Goal: Task Accomplishment & Management: Use online tool/utility

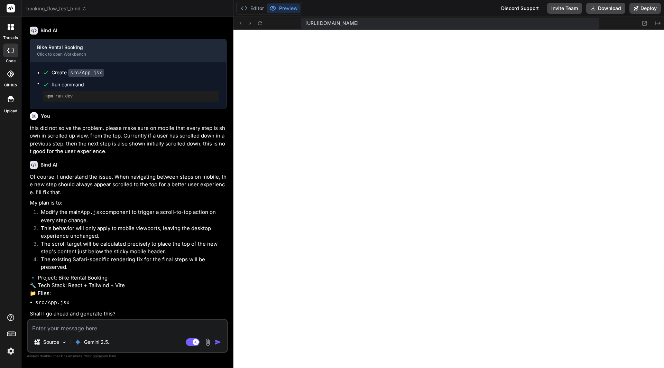
scroll to position [7990, 0]
click at [102, 328] on textarea at bounding box center [127, 326] width 199 height 12
type textarea "y"
type textarea "x"
type textarea "ys"
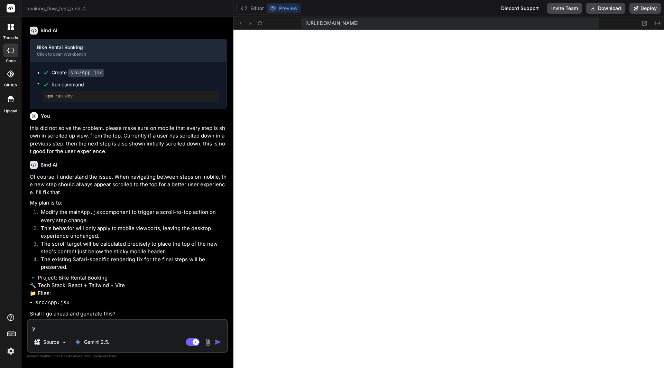
type textarea "x"
type textarea "y"
type textarea "x"
type textarea "ye"
type textarea "x"
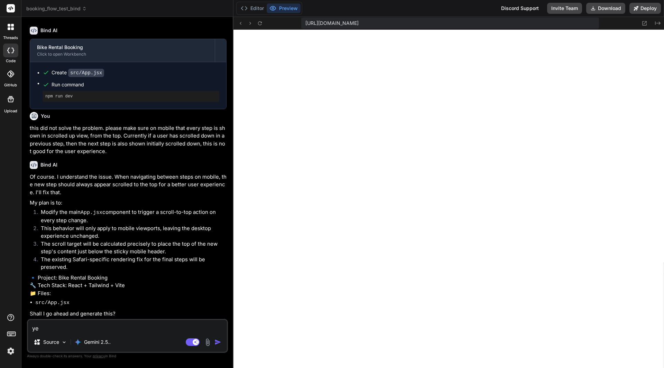
type textarea "yes"
type textarea "x"
type textarea "yes"
type textarea "x"
type textarea "yes p"
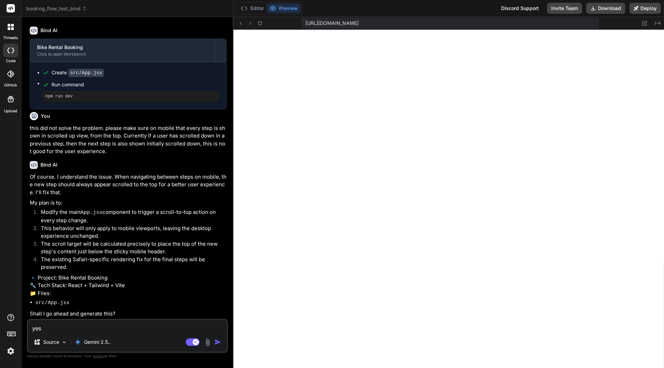
type textarea "x"
type textarea "yes pl"
type textarea "x"
type textarea "yes ple"
type textarea "x"
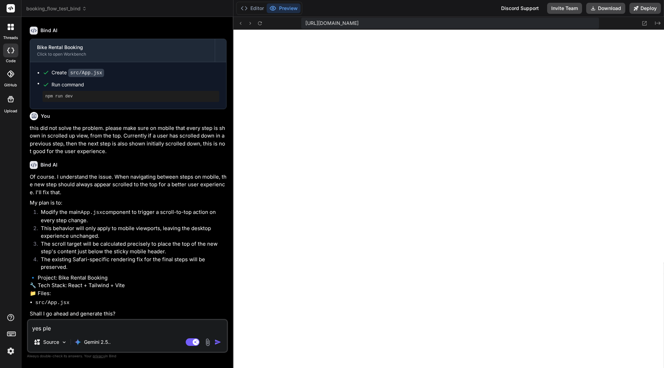
type textarea "yes plea"
type textarea "x"
type textarea "yes pleas"
type textarea "x"
type textarea "yes please"
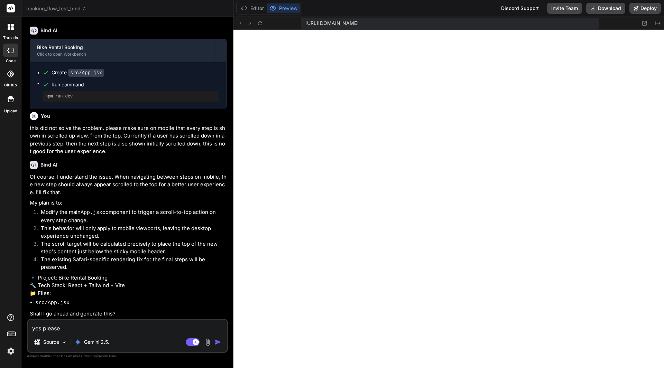
type textarea "x"
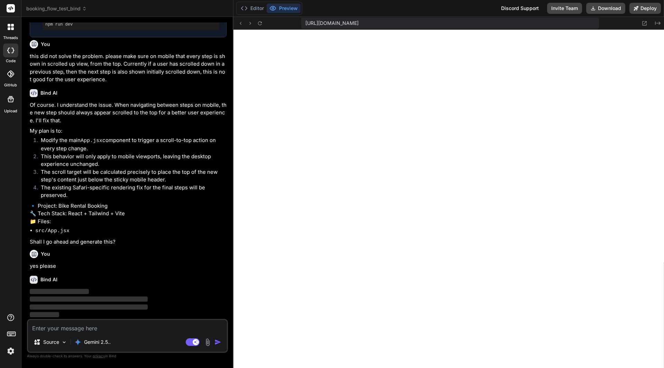
scroll to position [8062, 0]
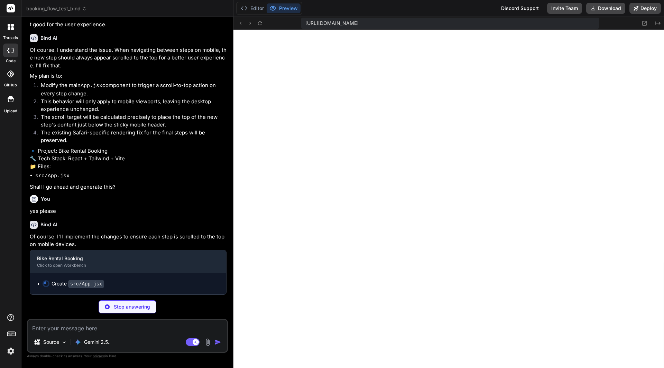
type textarea "x"
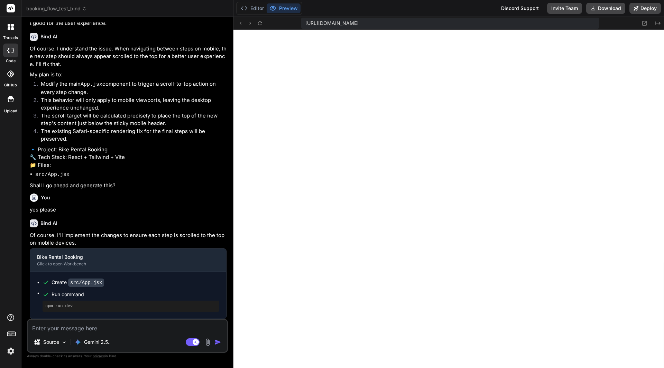
scroll to position [8118, 0]
click at [654, 6] on button "Deploy" at bounding box center [645, 8] width 31 height 11
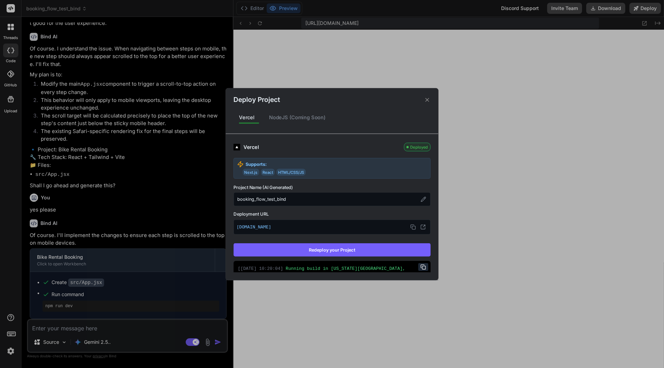
click at [313, 247] on button "Redeploy your Project" at bounding box center [331, 250] width 197 height 13
type textarea "x"
click at [477, 215] on div "Deploy Project Vercel NodeJS (Coming Soon) Vercel Deployed Supports: Next.js Re…" at bounding box center [332, 184] width 664 height 368
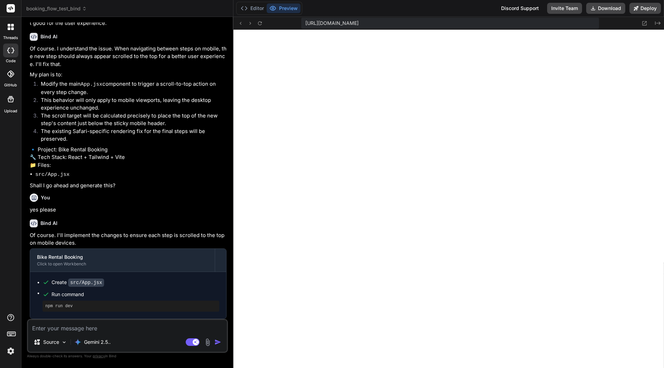
click at [93, 331] on textarea at bounding box center [127, 326] width 199 height 12
type textarea "g"
type textarea "x"
type textarea "gr"
type textarea "x"
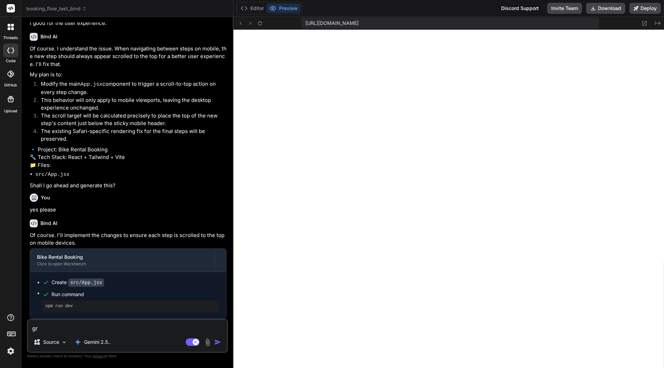
type textarea "gre"
type textarea "x"
type textarea "grea"
type textarea "x"
type textarea "great"
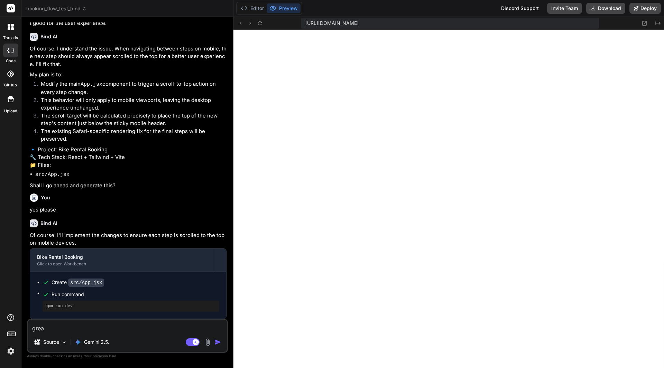
type textarea "x"
type textarea "great"
type textarea "x"
type textarea "great t"
type textarea "x"
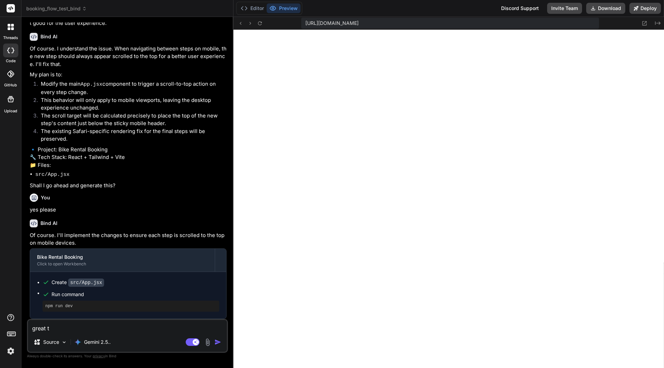
type textarea "great th"
type textarea "x"
type textarea "great ths"
type textarea "x"
type textarea "great ths"
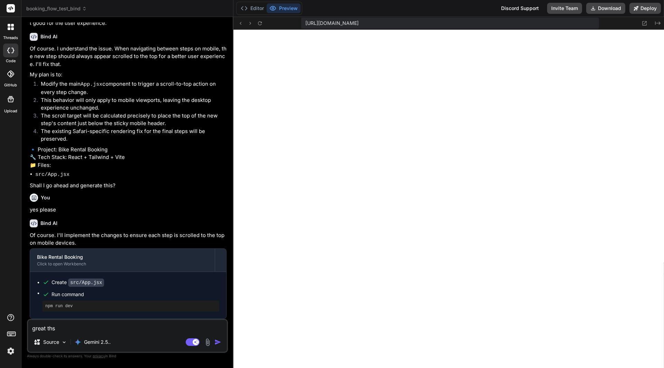
type textarea "x"
type textarea "great ths"
type textarea "x"
type textarea "great th"
type textarea "x"
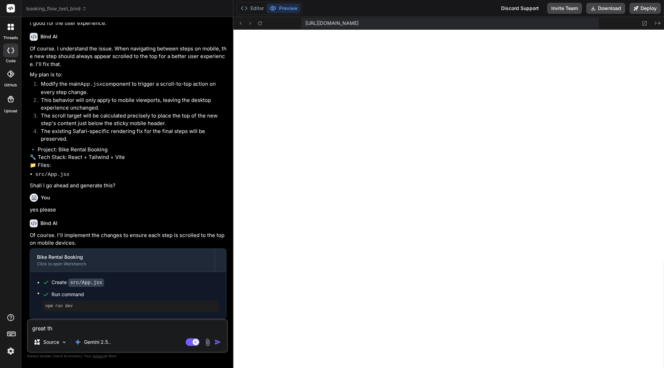
type textarea "great thi"
type textarea "x"
type textarea "great this"
type textarea "x"
type textarea "great this"
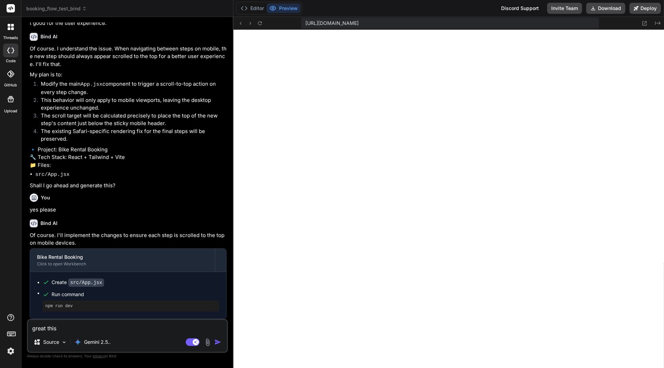
type textarea "x"
type textarea "great this w"
type textarea "x"
type textarea "great this wo"
type textarea "x"
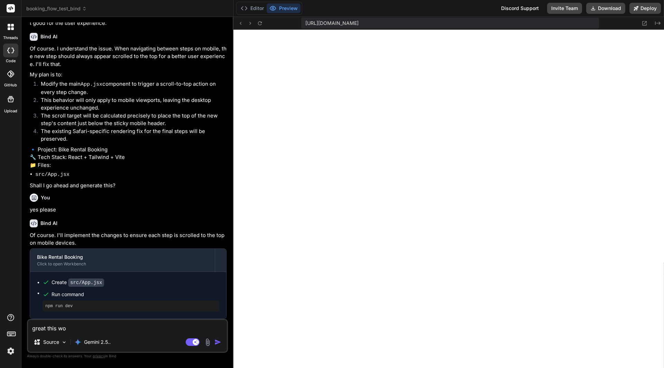
type textarea "great this wor"
type textarea "x"
type textarea "great this work"
type textarea "x"
type textarea "great this works"
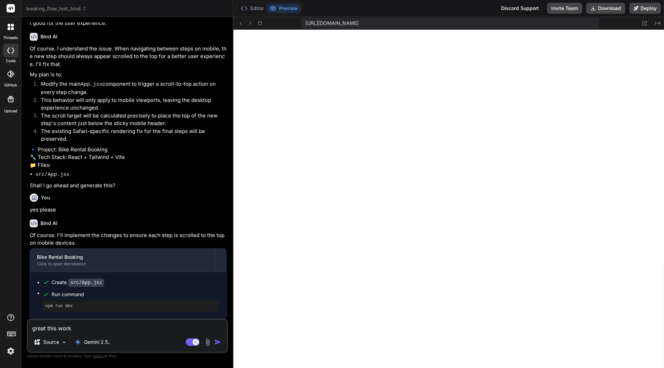
type textarea "x"
type textarea "great this works."
type textarea "x"
type textarea "great this works."
type textarea "x"
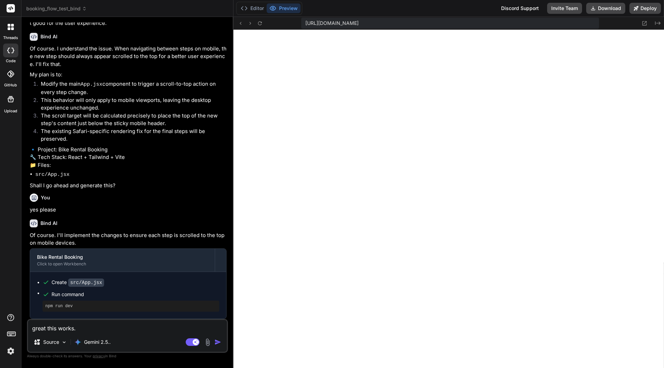
type textarea "great this works. O"
type textarea "x"
type textarea "great this works. On"
type textarea "x"
type textarea "great this works. On"
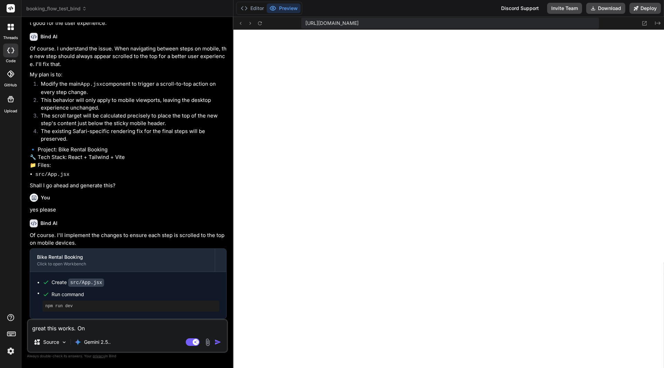
type textarea "x"
type textarea "great this works. On m"
type textarea "x"
type textarea "great this works. On mo"
type textarea "x"
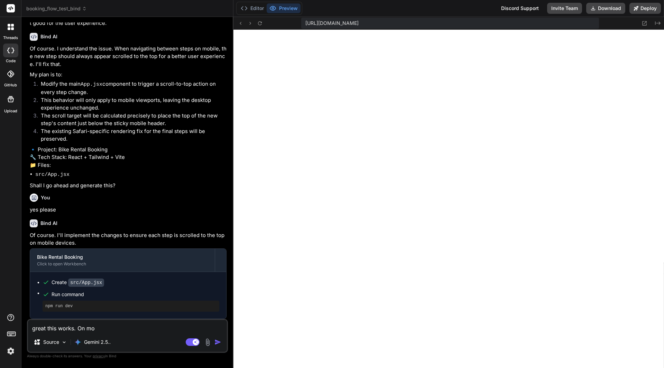
type textarea "great this works. On mob"
type textarea "x"
type textarea "great this works. On mobi"
type textarea "x"
type textarea "great this works. On mobil"
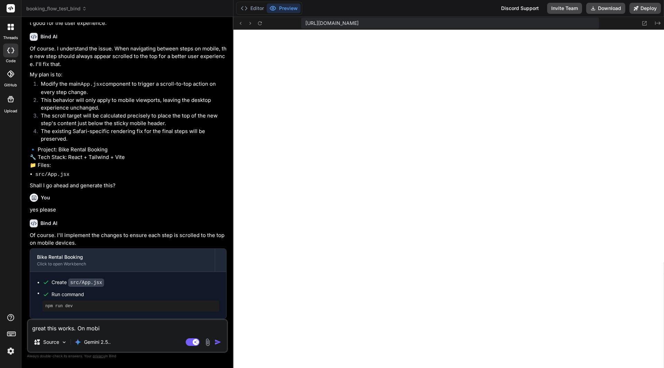
type textarea "x"
type textarea "great this works. On mobile"
type textarea "x"
type textarea "great this works. On mobile"
type textarea "x"
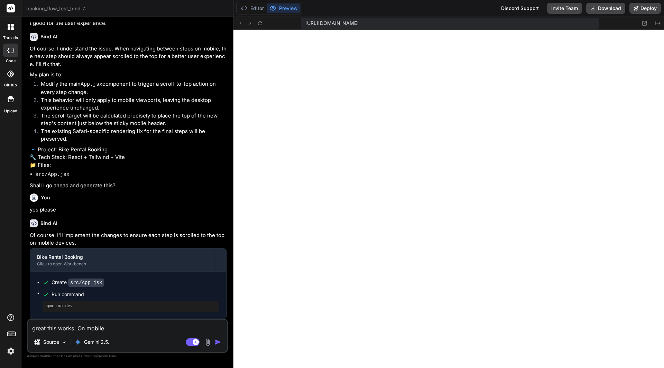
type textarea "great this works. On mobile n"
type textarea "x"
type textarea "great this works. On mobile nl"
type textarea "x"
type textarea "great this works. On mobile n"
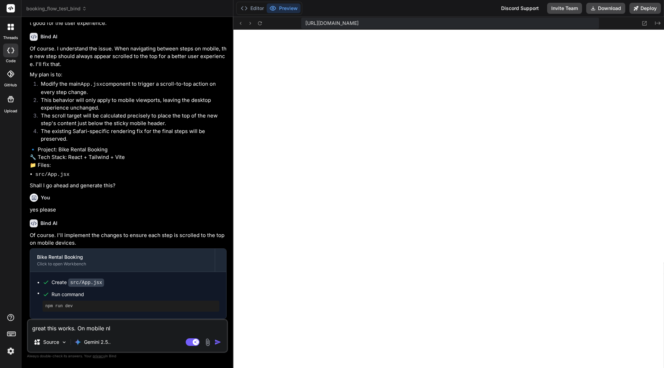
type textarea "x"
type textarea "great this works. On mobile"
type textarea "x"
type textarea "great this works. On mobile o"
type textarea "x"
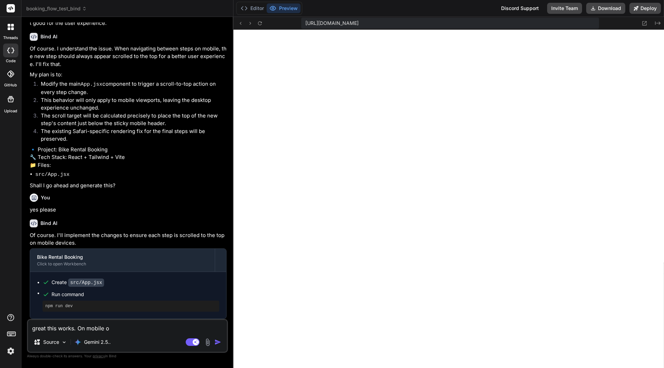
type textarea "great this works. On mobile on"
type textarea "x"
type textarea "great this works. On mobile onl"
type textarea "x"
type textarea "great this works. On mobile only"
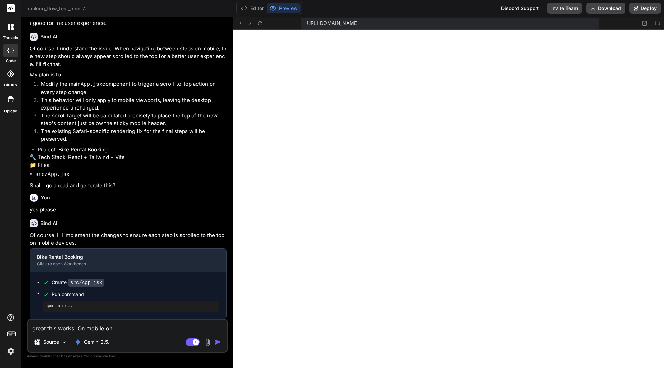
type textarea "x"
type textarea "great this works. On mobile only,"
type textarea "x"
type textarea "great this works. On mobile only,"
type textarea "x"
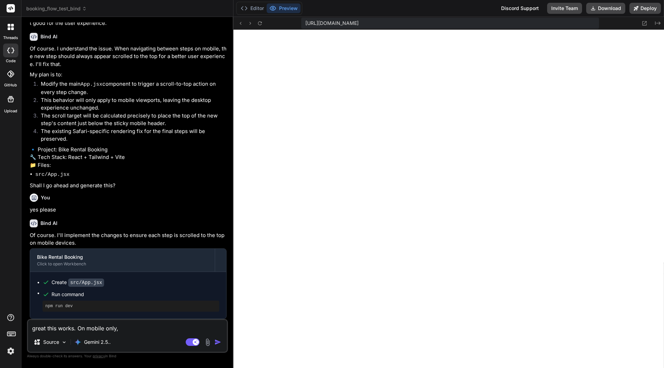
type textarea "great this works. On mobile only, t"
type textarea "x"
type textarea "great this works. On mobile only, th"
type textarea "x"
type textarea "great this works. On mobile only, the"
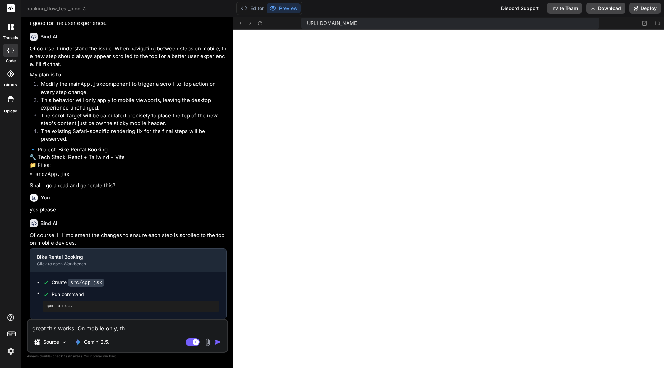
type textarea "x"
type textarea "great this works. On mobile only, ther"
type textarea "x"
type textarea "great this works. On mobile only, there"
type textarea "x"
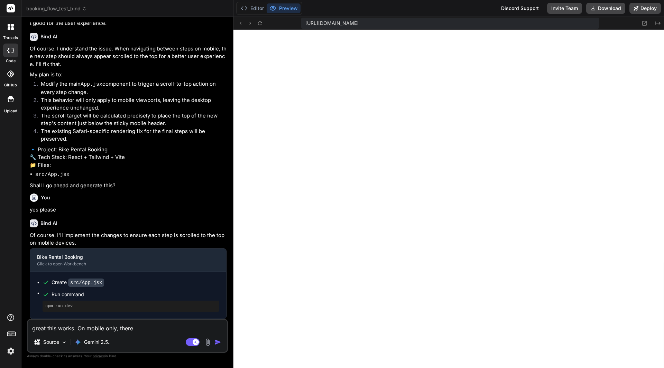
type textarea "great this works. On mobile only, there"
type textarea "x"
type textarea "great this works. On mobile only, there i"
type textarea "x"
type textarea "great this works. On mobile only, there is"
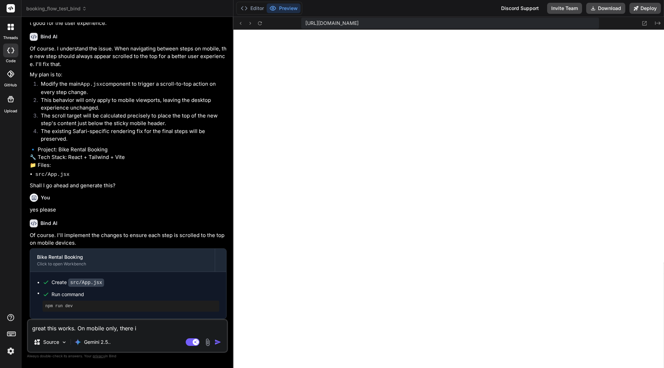
type textarea "x"
type textarea "great this works. On mobile only, there i"
type textarea "x"
type textarea "great this works. On mobile only, there"
type textarea "x"
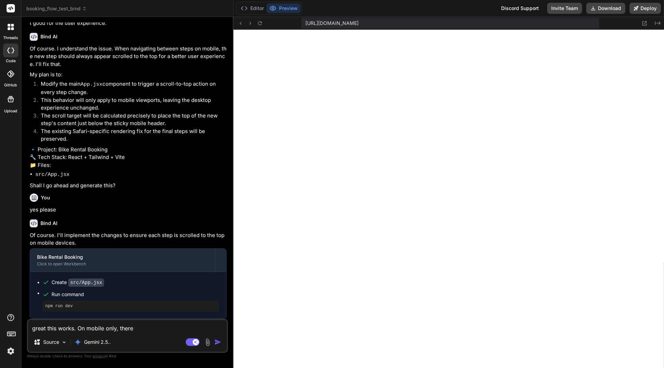
type textarea "great this works. On mobile only, there"
type textarea "x"
type textarea "great this works. On mobile only, ther"
type textarea "x"
type textarea "great this works. On mobile only, the"
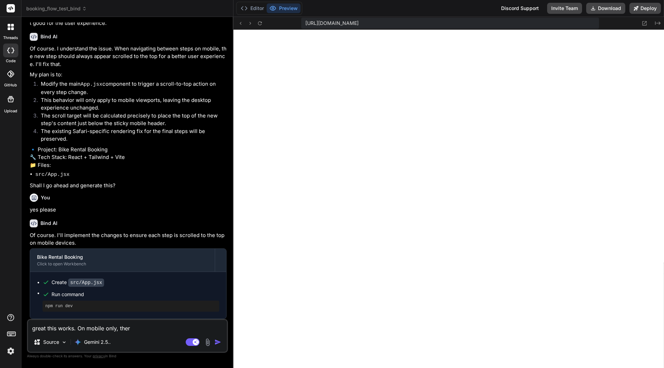
type textarea "x"
type textarea "great this works. On mobile only, th"
type textarea "x"
type textarea "great this works. On mobile only, t"
type textarea "x"
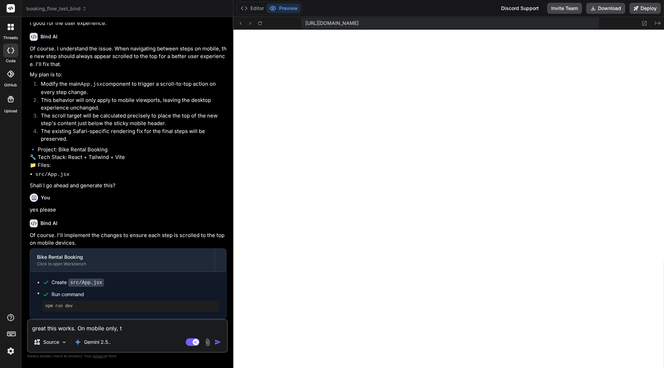
type textarea "great this works. On mobile only,"
type textarea "x"
type textarea "great this works. On mobile only, p"
type textarea "x"
type textarea "great this works. On mobile only, pl"
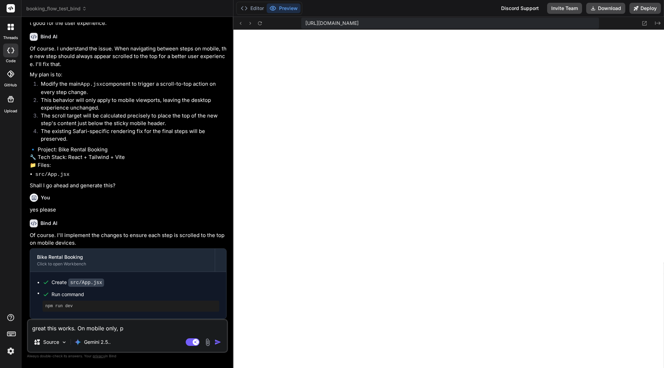
type textarea "x"
type textarea "great this works. On mobile only, ple"
type textarea "x"
type textarea "great this works. On mobile only, plea"
type textarea "x"
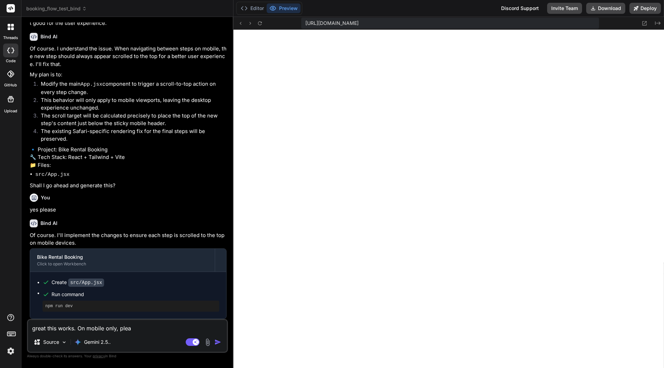
type textarea "great this works. On mobile only, pleas"
type textarea "x"
type textarea "great this works. On mobile only, please"
type textarea "x"
type textarea "great this works. On mobile only, please"
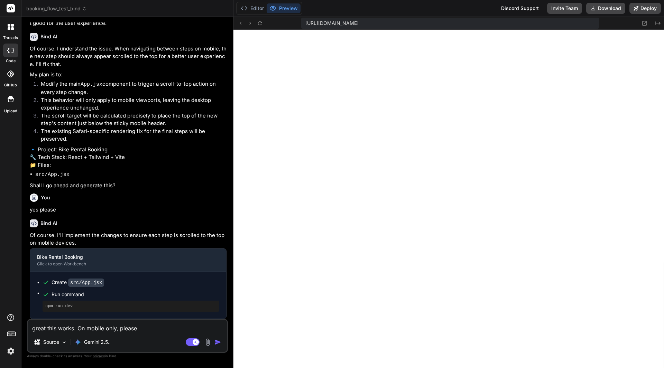
type textarea "x"
type textarea "great this works. On mobile only, please r"
type textarea "x"
type textarea "great this works. On mobile only, please re"
type textarea "x"
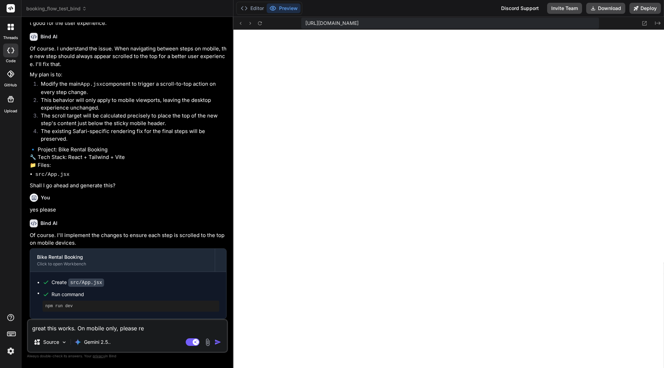
type textarea "great this works. On mobile only, please rem"
type textarea "x"
type textarea "great this works. On mobile only, please remo"
type textarea "x"
type textarea "great this works. On mobile only, please remov"
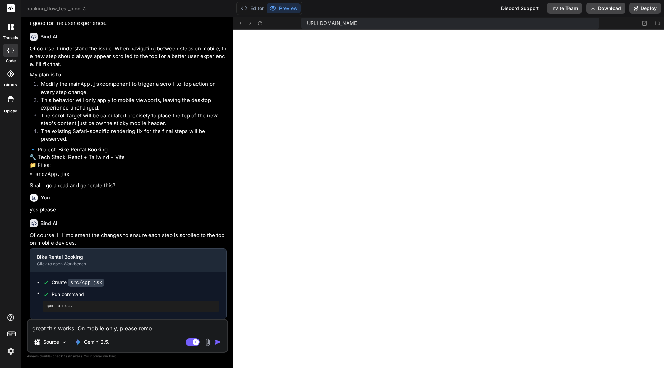
type textarea "x"
type textarea "great this works. On mobile only, please remove"
type textarea "x"
type textarea "great this works. On mobile only, please remove"
type textarea "x"
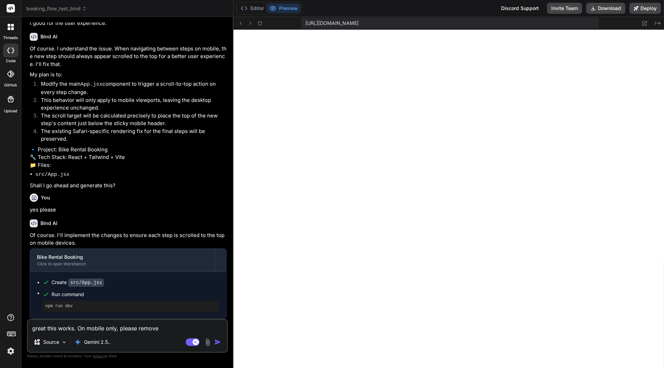
type textarea "great this works. On mobile only, please remove t"
type textarea "x"
type textarea "great this works. On mobile only, please remove th"
type textarea "x"
type textarea "great this works. On mobile only, please remove the"
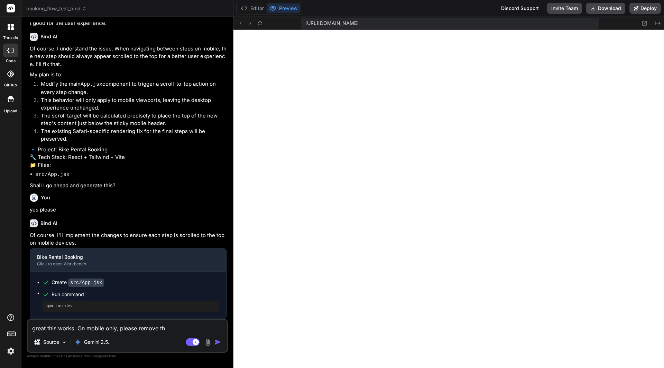
type textarea "x"
type textarea "great this works. On mobile only, please remove the"
type textarea "x"
type textarea "great this works. On mobile only, please remove the a"
type textarea "x"
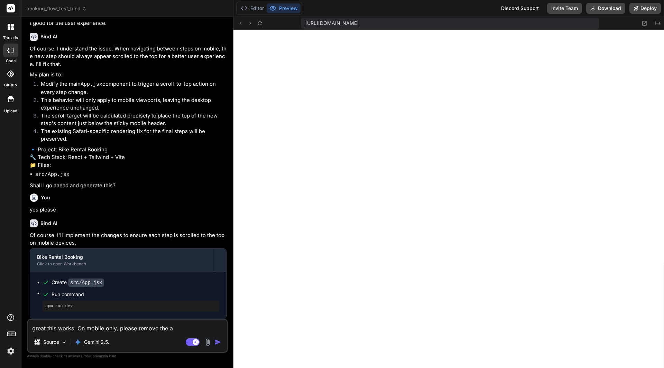
type textarea "great this works. On mobile only, please remove the ad"
type textarea "x"
type textarea "great this works. On mobile only, please remove the add"
type textarea "x"
type textarea "great this works. On mobile only, please remove the addi"
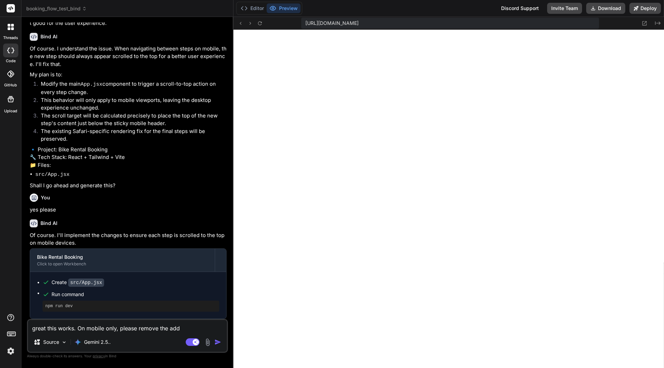
type textarea "x"
type textarea "great this works. On mobile only, please remove the addit"
type textarea "x"
type textarea "great this works. On mobile only, please remove the [PERSON_NAME]"
type textarea "x"
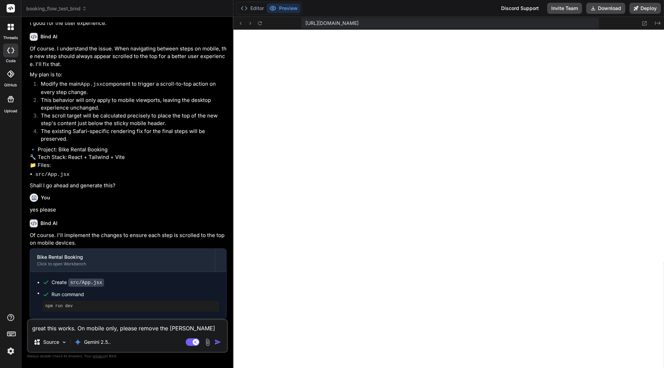
type textarea "great this works. On mobile only, please remove the additio"
type textarea "x"
type textarea "great this works. On mobile only, please remove the addition"
type textarea "x"
type textarea "great this works. On mobile only, please remove the additiona"
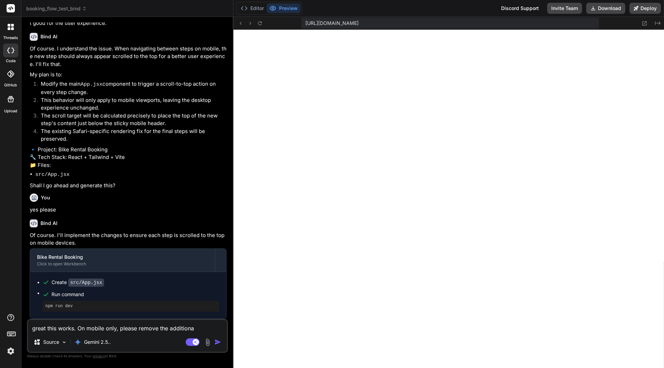
type textarea "x"
type textarea "great this works. On mobile only, please remove the additional"
type textarea "x"
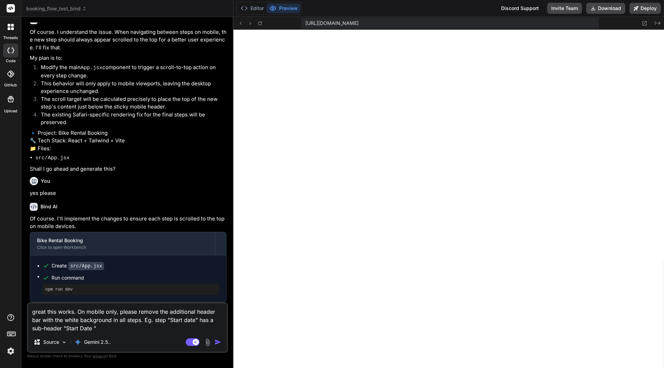
click at [186, 324] on textarea "great this works. On mobile only, please remove the additional header bar with …" at bounding box center [127, 318] width 199 height 29
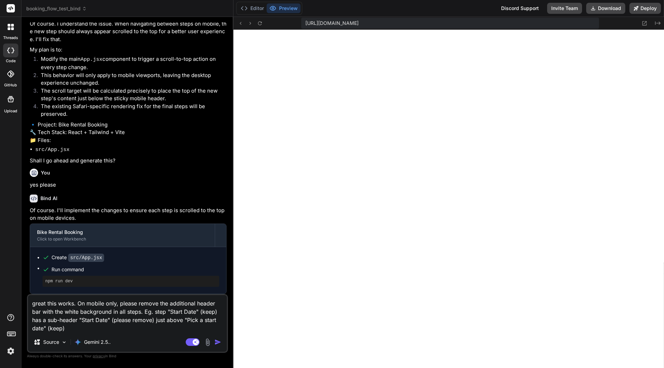
click at [219, 340] on img "button" at bounding box center [217, 342] width 7 height 7
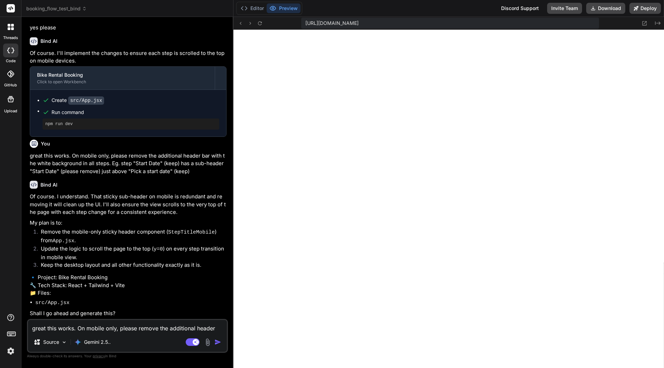
scroll to position [8298, 0]
click at [87, 326] on textarea "great this works. On mobile only, please remove the additional header bar with …" at bounding box center [127, 326] width 199 height 12
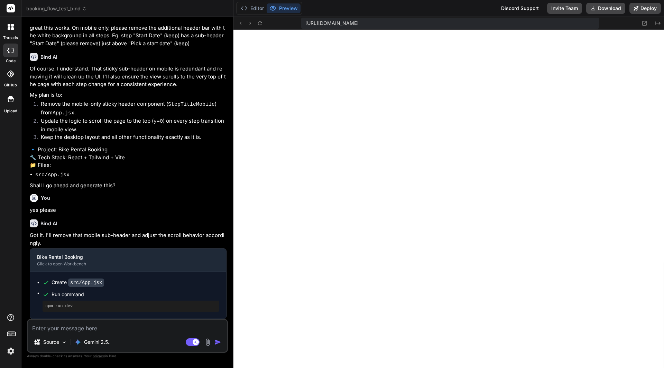
scroll to position [8426, 0]
click at [641, 4] on button "Deploy" at bounding box center [645, 8] width 31 height 11
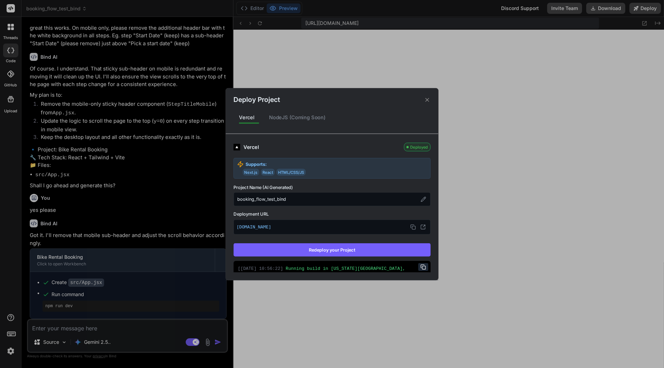
click at [308, 254] on button "Redeploy your Project" at bounding box center [331, 250] width 197 height 13
